Goal: Use online tool/utility

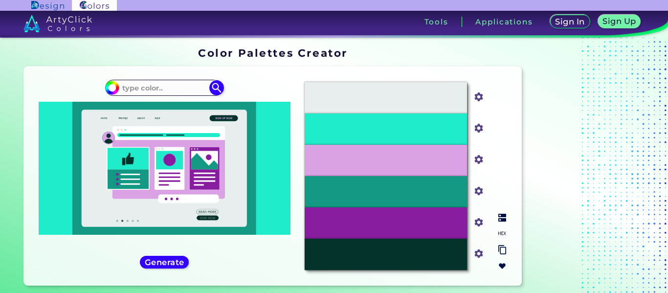
click at [376, 127] on p "#1EEBC9" at bounding box center [385, 129] width 31 height 11
click at [476, 127] on input "#1eebc9" at bounding box center [477, 127] width 12 height 12
click at [421, 126] on div "#1EEBC9" at bounding box center [386, 128] width 162 height 31
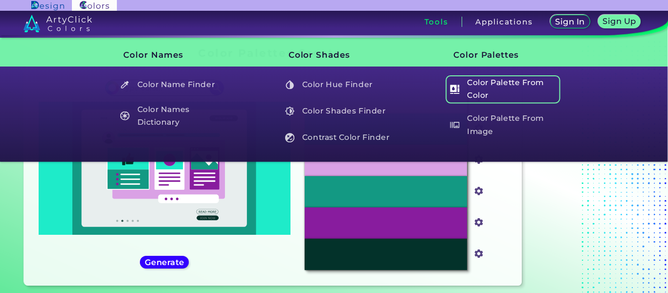
click at [510, 88] on h5 "Color Palette From Color" at bounding box center [503, 89] width 115 height 28
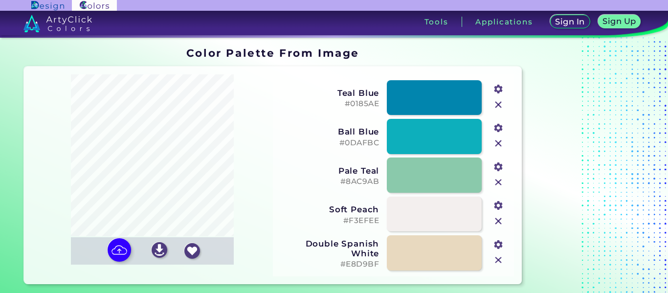
click at [0, 0] on input "file" at bounding box center [0, 0] width 0 height 0
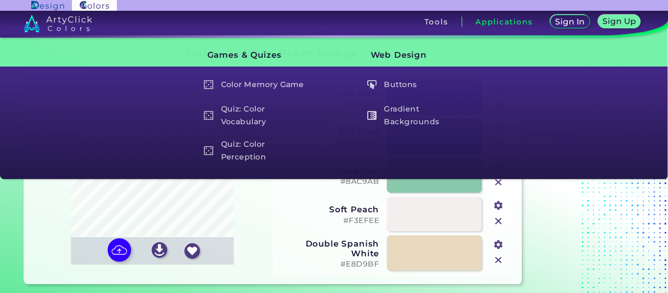
click at [366, 181] on h5 "#8AC9AB" at bounding box center [329, 181] width 100 height 9
click at [366, 181] on h5 "#8AC9AB copied" at bounding box center [329, 181] width 100 height 9
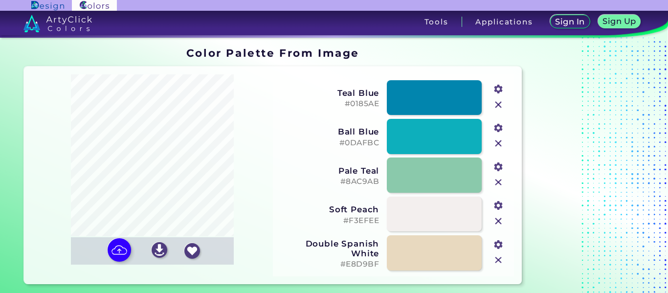
click at [364, 144] on h5 "#0DAFBC" at bounding box center [329, 142] width 100 height 9
click at [364, 144] on h5 "#0DAFBC copied" at bounding box center [329, 142] width 100 height 9
